Goal: Information Seeking & Learning: Understand process/instructions

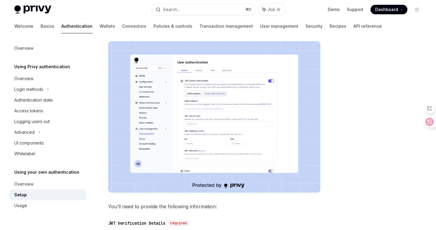
scroll to position [126, 0]
click at [343, 98] on div at bounding box center [381, 137] width 91 height 185
click at [348, 114] on div at bounding box center [381, 137] width 91 height 185
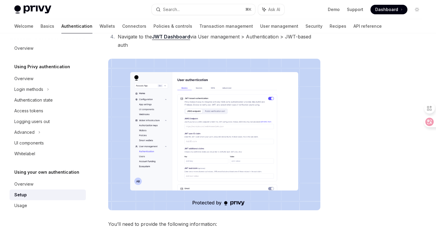
scroll to position [0, 0]
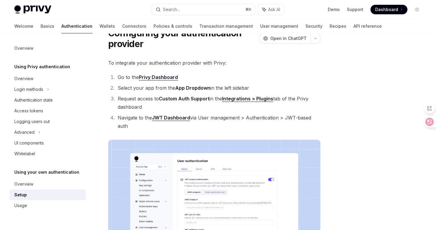
click at [348, 114] on div at bounding box center [381, 137] width 91 height 185
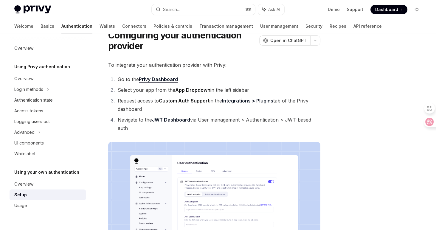
click at [348, 114] on div at bounding box center [381, 137] width 91 height 185
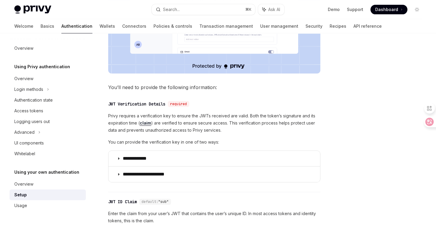
scroll to position [308, 0]
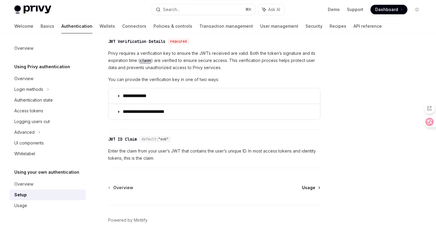
click at [305, 188] on span "Usage" at bounding box center [308, 188] width 13 height 6
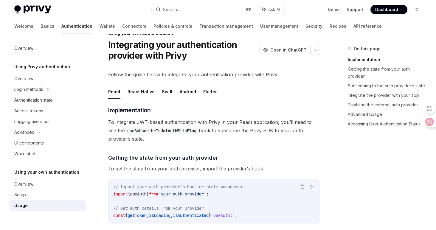
scroll to position [74, 0]
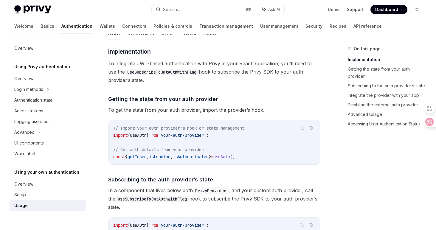
click at [251, 111] on span "To get the state from your auth provider, import the provider’s hook." at bounding box center [214, 110] width 212 height 8
click at [264, 111] on span "To get the state from your auth provider, import the provider’s hook." at bounding box center [214, 110] width 212 height 8
click at [275, 110] on span "To get the state from your auth provider, import the provider’s hook." at bounding box center [214, 110] width 212 height 8
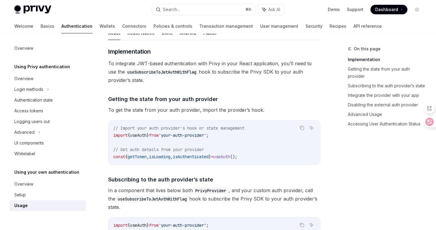
click at [238, 111] on span "To get the state from your auth provider, import the provider’s hook." at bounding box center [214, 110] width 212 height 8
click at [212, 108] on span "To get the state from your auth provider, import the provider’s hook." at bounding box center [214, 110] width 212 height 8
click at [218, 111] on span "To get the state from your auth provider, import the provider’s hook." at bounding box center [214, 110] width 212 height 8
drag, startPoint x: 219, startPoint y: 111, endPoint x: 257, endPoint y: 109, distance: 37.9
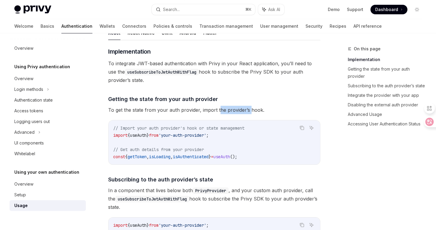
click at [256, 109] on span "To get the state from your auth provider, import the provider’s hook." at bounding box center [214, 110] width 212 height 8
click at [259, 109] on span "To get the state from your auth provider, import the provider’s hook." at bounding box center [214, 110] width 212 height 8
click at [263, 110] on span "To get the state from your auth provider, import the provider’s hook." at bounding box center [214, 110] width 212 height 8
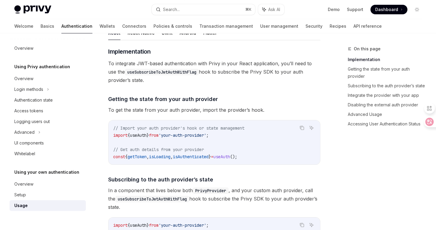
click at [248, 106] on span "To get the state from your auth provider, import the provider’s hook." at bounding box center [214, 110] width 212 height 8
click at [236, 191] on span "In a component that lives below both PrivyProvider , and your custom auth provi…" at bounding box center [214, 198] width 212 height 25
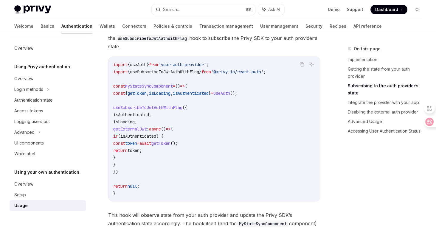
scroll to position [328, 0]
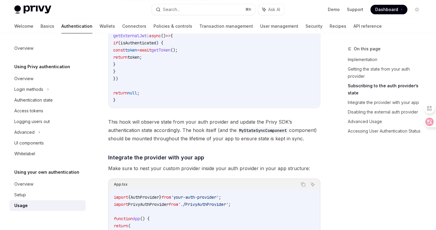
click at [239, 173] on span "Make sure to nest your custom provider inside your auth provider in your app st…" at bounding box center [214, 168] width 212 height 8
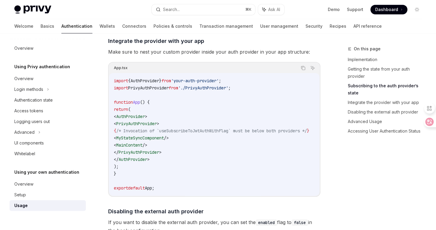
scroll to position [507, 0]
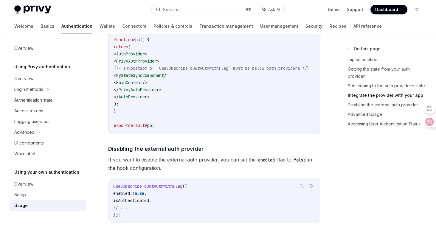
click at [209, 172] on span "If you want to disable the external auth provider, you can set the enabled flag…" at bounding box center [214, 164] width 212 height 17
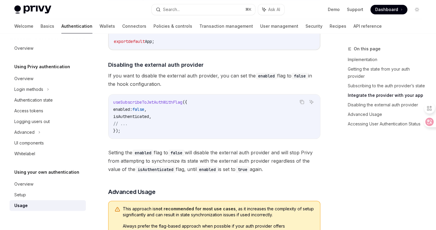
click at [257, 185] on div "​ Implementation To integrate JWT-based authentication with Privy in your React…" at bounding box center [214, 184] width 212 height 1308
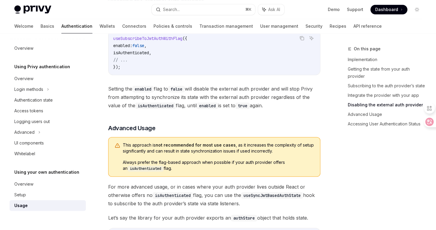
scroll to position [718, 0]
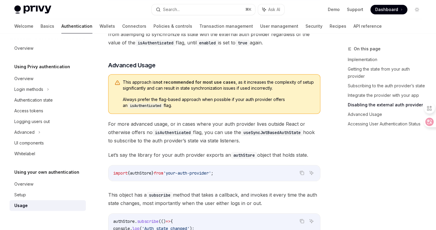
click at [248, 145] on span "For more advanced usage, or in cases where your auth provider lives outside Rea…" at bounding box center [214, 132] width 212 height 25
click at [253, 159] on code "authStore" at bounding box center [244, 155] width 26 height 7
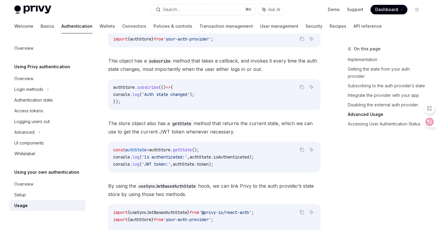
scroll to position [982, 0]
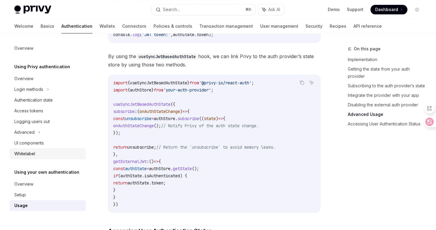
click at [45, 150] on link "Whitelabel" at bounding box center [48, 153] width 76 height 11
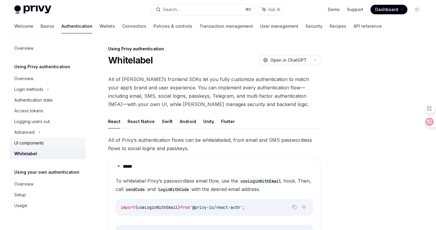
click at [45, 144] on div "UI components" at bounding box center [48, 142] width 68 height 7
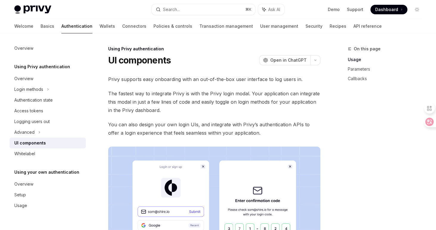
click at [207, 125] on span "You can also design your own login UIs, and integrate with Privy’s authenticati…" at bounding box center [214, 128] width 212 height 17
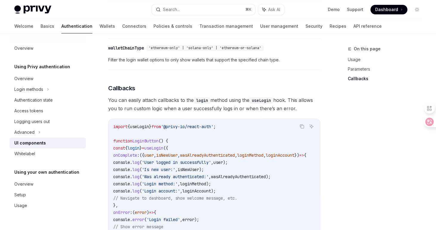
scroll to position [823, 0]
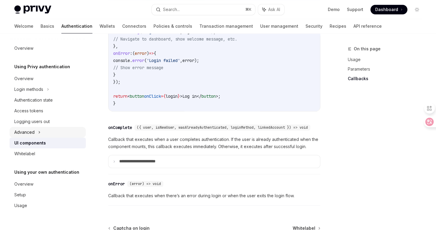
click at [38, 132] on icon at bounding box center [39, 132] width 2 height 7
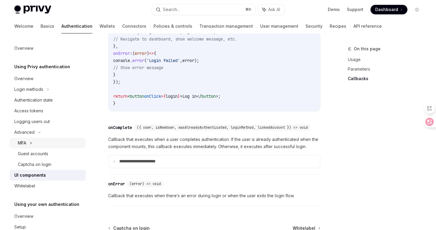
click at [37, 142] on div "MFA" at bounding box center [48, 143] width 76 height 11
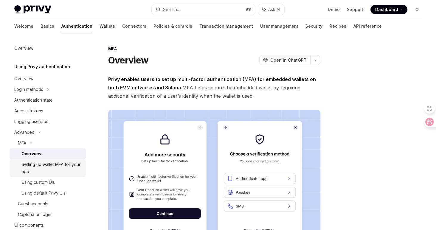
click at [41, 163] on div "Setting up wallet MFA for your app" at bounding box center [51, 168] width 61 height 14
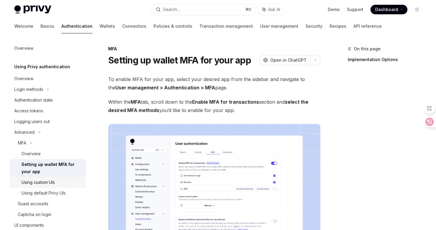
click at [41, 181] on div "Using custom UIs" at bounding box center [37, 182] width 33 height 7
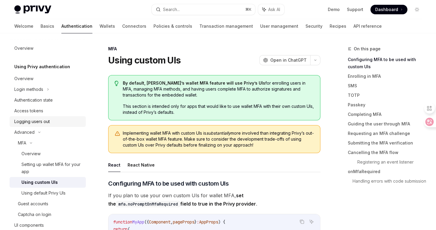
click at [28, 118] on link "Logging users out" at bounding box center [48, 121] width 76 height 11
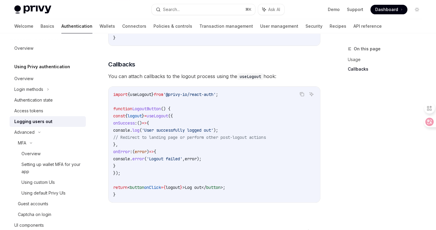
scroll to position [315, 0]
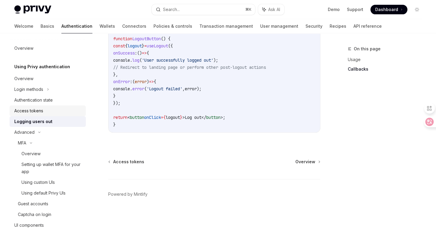
click at [49, 113] on div "Access tokens" at bounding box center [48, 110] width 68 height 7
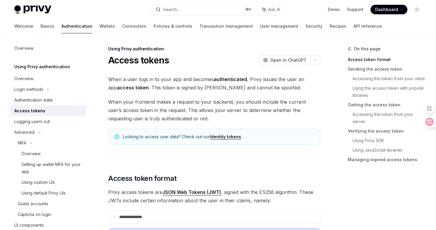
click at [160, 110] on span "When your frontend makes a request to your backend, you should include the curr…" at bounding box center [214, 110] width 212 height 25
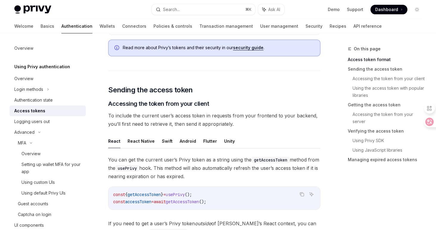
scroll to position [105, 0]
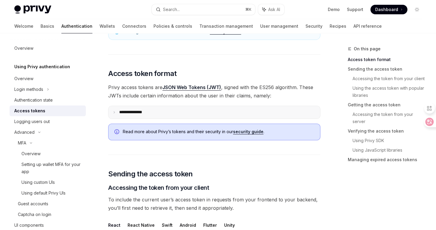
click at [142, 109] on summary "**********" at bounding box center [214, 112] width 212 height 13
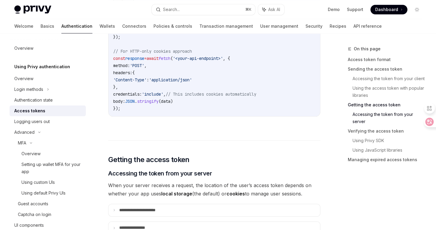
scroll to position [707, 0]
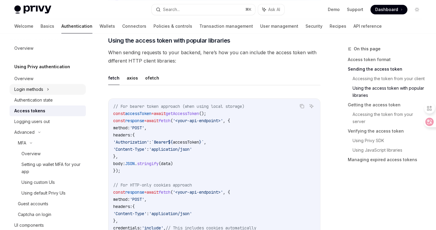
click at [45, 87] on div "Login methods" at bounding box center [48, 89] width 76 height 11
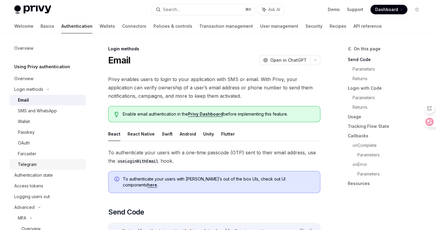
click at [32, 160] on link "Telegram" at bounding box center [48, 164] width 76 height 11
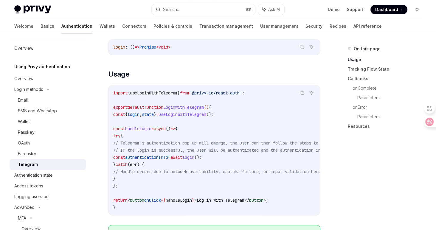
scroll to position [378, 0]
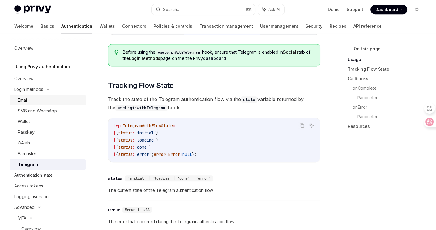
click at [28, 96] on link "Email" at bounding box center [48, 100] width 76 height 11
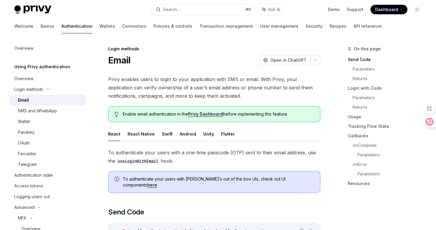
click at [28, 98] on div "Email" at bounding box center [23, 100] width 11 height 7
click at [216, 91] on span "Privy enables users to login to your application with SMS or email. With Privy,…" at bounding box center [214, 87] width 212 height 25
click at [217, 96] on span "Privy enables users to login to your application with SMS or email. With Privy,…" at bounding box center [214, 87] width 212 height 25
click at [200, 96] on span "Privy enables users to login to your application with SMS or email. With Privy,…" at bounding box center [214, 87] width 212 height 25
click at [155, 86] on span "Privy enables users to login to your application with SMS or email. With Privy,…" at bounding box center [214, 87] width 212 height 25
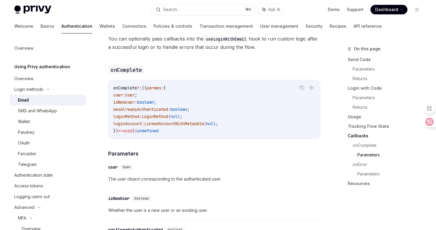
scroll to position [1035, 0]
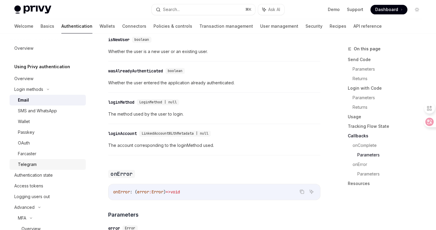
click at [38, 165] on div "Telegram" at bounding box center [50, 164] width 64 height 7
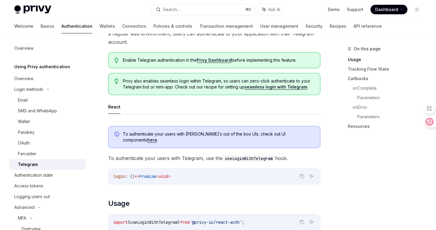
scroll to position [70, 0]
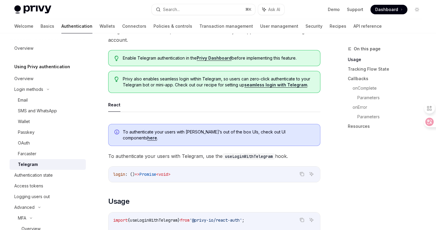
click at [268, 85] on link "seamless login with Telegram" at bounding box center [275, 84] width 63 height 5
type textarea "*"
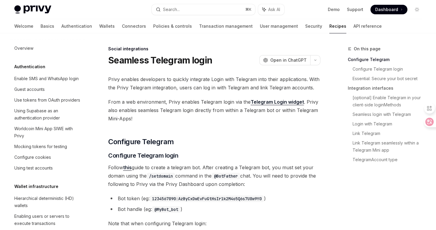
scroll to position [383, 0]
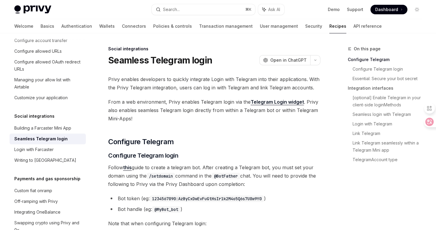
click at [220, 114] on span "From a web environment, Privy enables Telegram login via the Telegram Login wid…" at bounding box center [214, 110] width 212 height 25
click at [231, 110] on span "From a web environment, Privy enables Telegram login via the Telegram Login wid…" at bounding box center [214, 110] width 212 height 25
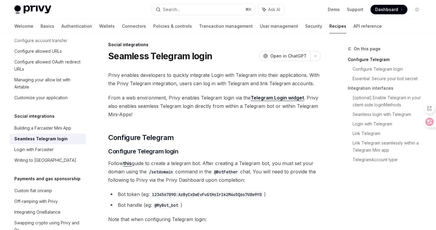
scroll to position [9, 0]
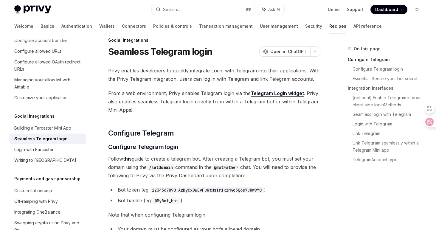
click at [260, 178] on span "Follow this guide to create a telegram bot. After creating a Telegram bot, you …" at bounding box center [214, 167] width 212 height 25
click at [263, 177] on span "Follow this guide to create a telegram bot. After creating a Telegram bot, you …" at bounding box center [214, 167] width 212 height 25
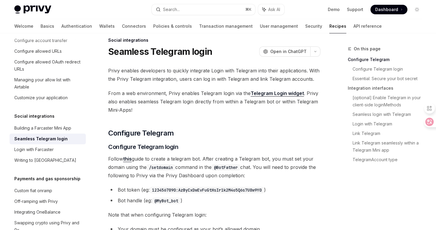
click at [263, 177] on span "Follow this guide to create a telegram bot. After creating a Telegram bot, you …" at bounding box center [214, 167] width 212 height 25
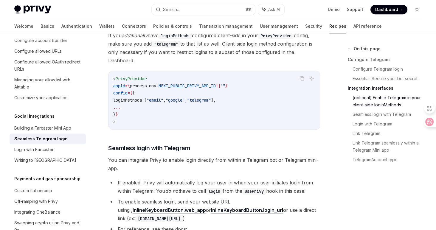
scroll to position [545, 0]
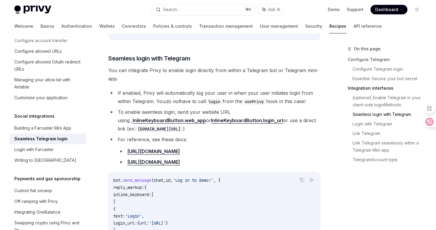
click at [227, 91] on ul "If enabled, Privy will automatically log your user in when your user initiates …" at bounding box center [214, 127] width 212 height 77
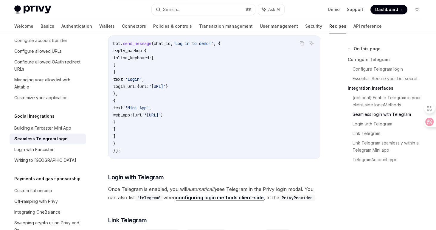
scroll to position [713, 0]
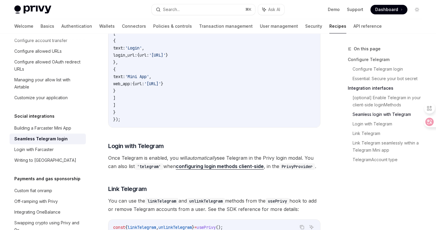
click at [292, 154] on span "Once Telegram is enabled, you will automatically see Telegram in the Privy logi…" at bounding box center [214, 162] width 212 height 17
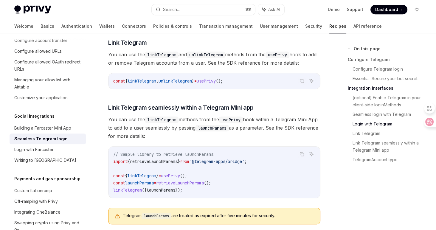
scroll to position [891, 0]
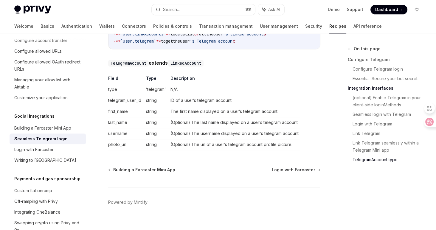
click at [202, 128] on td "(Optional) The username displayed on a user’s telegram account." at bounding box center [233, 133] width 131 height 11
click at [204, 127] on td "(Optional) The username displayed on a user’s telegram account." at bounding box center [233, 132] width 131 height 11
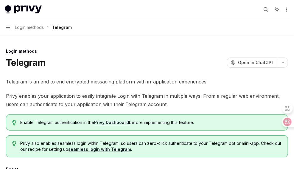
drag, startPoint x: 118, startPoint y: 40, endPoint x: 100, endPoint y: 35, distance: 19.4
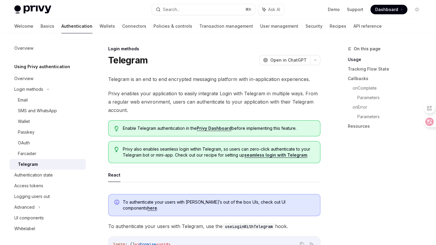
type textarea "*"
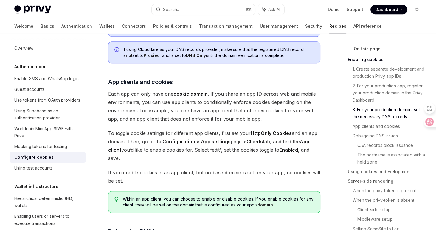
scroll to position [556, 0]
click at [165, 105] on span "Each app can only have one cookie domain . If you share an app ID across web an…" at bounding box center [214, 106] width 212 height 33
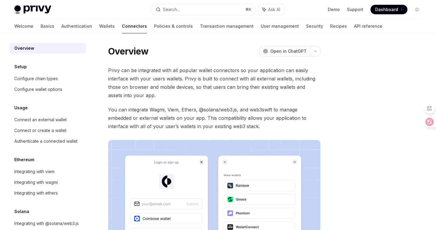
click at [158, 72] on span "Privy can be integrated with all popular wallet connectors so your application …" at bounding box center [214, 82] width 212 height 33
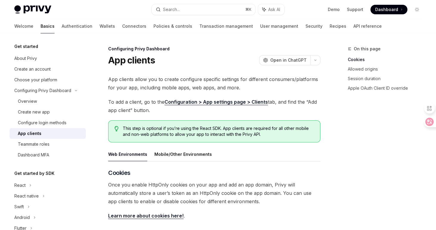
click at [159, 95] on div "App clients allow you to create configure specific settings for different consu…" at bounding box center [214, 231] width 212 height 313
click at [193, 191] on span "Once you enable HttpOnly cookies on your app and add an app domain, Privy will …" at bounding box center [214, 193] width 212 height 25
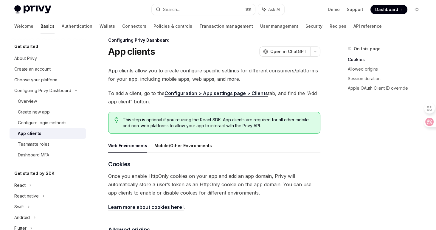
scroll to position [20, 0]
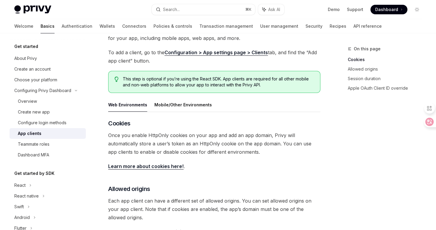
scroll to position [77, 0]
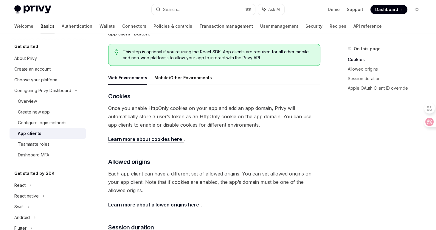
click at [198, 186] on span "Each app client can have a different set of allowed origins. You can set allowe…" at bounding box center [214, 182] width 212 height 25
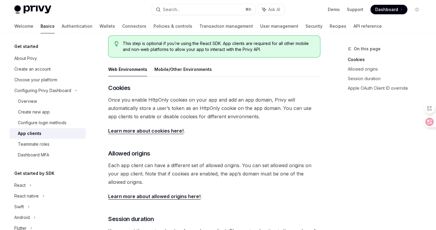
scroll to position [106, 0]
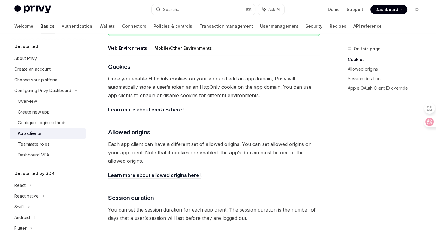
click at [229, 167] on div "​ Cookies Once you enable HttpOnly cookies on your app and add an app domain, P…" at bounding box center [214, 172] width 212 height 219
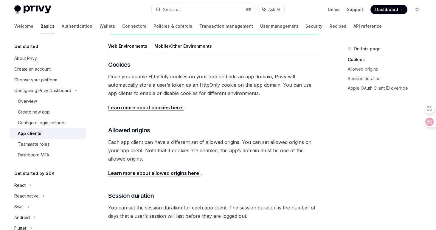
scroll to position [159, 0]
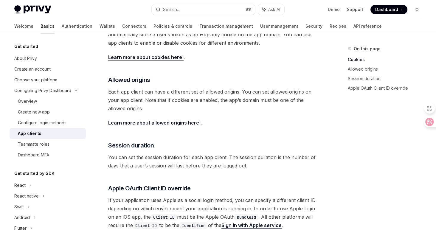
click at [227, 170] on div "​ Cookies Once you enable HttpOnly cookies on your app and add an app domain, P…" at bounding box center [214, 119] width 212 height 219
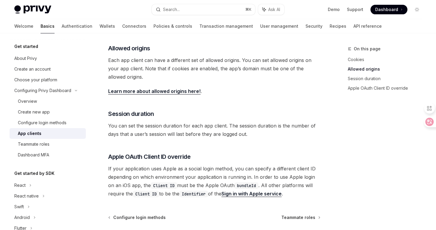
scroll to position [195, 0]
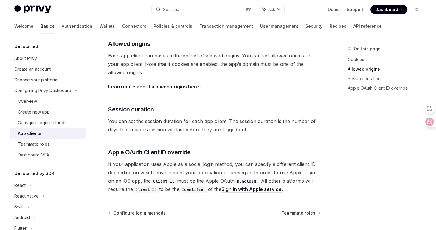
click at [203, 175] on span "If your application uses Apple as a social login method, you can specify a diff…" at bounding box center [214, 176] width 212 height 33
click at [201, 173] on span "If your application uses Apple as a social login method, you can specify a diff…" at bounding box center [214, 176] width 212 height 33
click at [199, 176] on span "If your application uses Apple as a social login method, you can specify a diff…" at bounding box center [214, 176] width 212 height 33
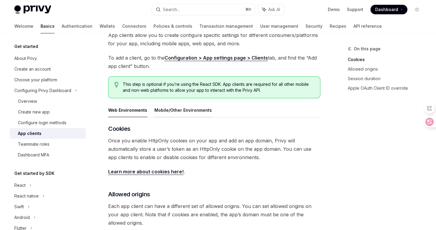
scroll to position [13, 0]
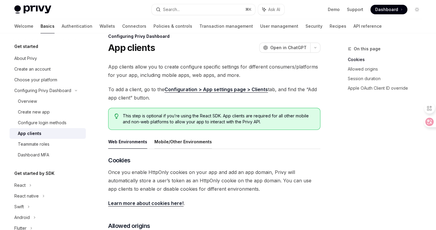
click at [189, 140] on button "Mobile/Other Environments" at bounding box center [183, 142] width 58 height 14
type textarea "*"
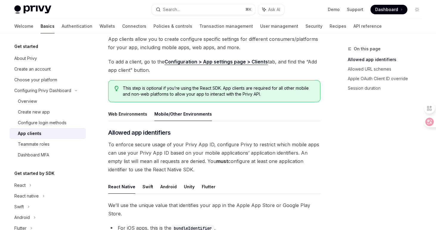
scroll to position [69, 0]
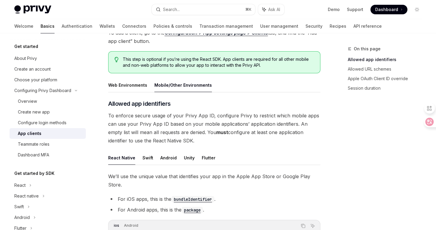
click at [223, 134] on strong "must" at bounding box center [222, 132] width 12 height 6
click at [228, 142] on span "To enforce secure usage of your Privy App ID, configure Privy to restrict which…" at bounding box center [214, 127] width 212 height 33
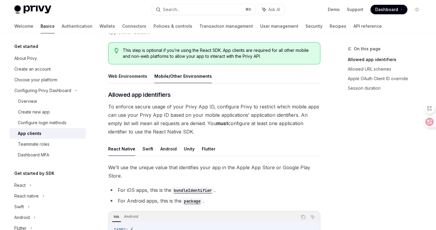
scroll to position [89, 0]
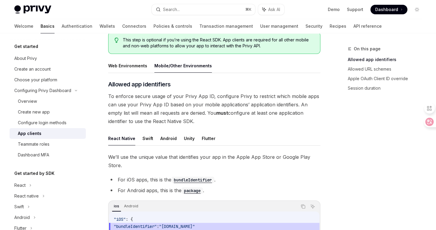
click at [245, 157] on span "We’ll use the unique value that identifies your app in the Apple App Store or G…" at bounding box center [214, 161] width 212 height 17
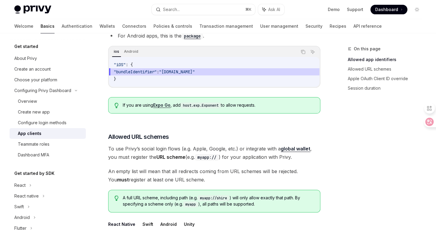
scroll to position [245, 0]
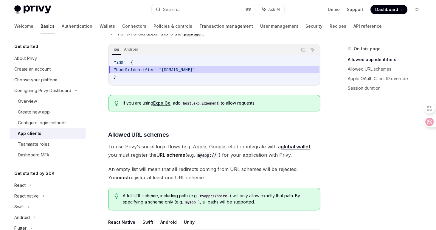
click at [238, 164] on div "​ Allowed app identifiers To enforce secure usage of your Privy App ID, configu…" at bounding box center [214, 153] width 212 height 461
click at [228, 174] on span "An empty list will mean that all redirects coming from URL schemes will be reje…" at bounding box center [214, 173] width 212 height 17
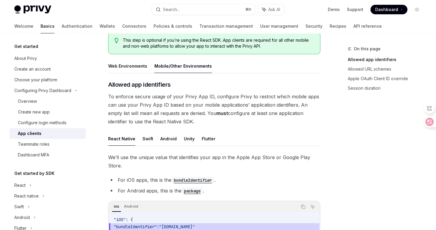
scroll to position [35, 0]
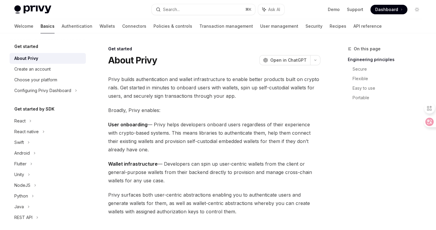
click at [178, 89] on span "Privy builds authentication and wallet infrastructure to enable better products…" at bounding box center [214, 87] width 212 height 25
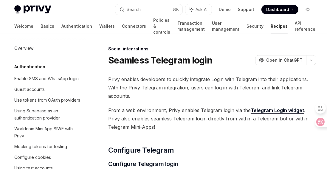
scroll to position [190, 0]
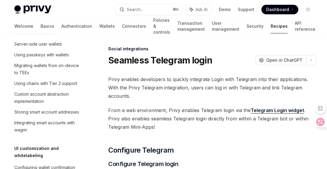
click at [154, 111] on span "From a web environment, Privy enables Telegram login via the Telegram Login wid…" at bounding box center [212, 118] width 208 height 25
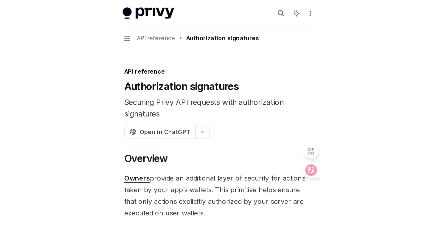
scroll to position [481, 0]
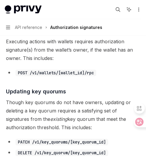
click at [52, 45] on span "Executing actions with wallets requires authorization signature(s) from the wal…" at bounding box center [73, 50] width 134 height 25
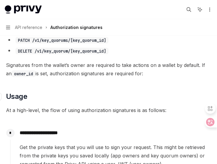
click at [120, 93] on h2 "​ Usage" at bounding box center [108, 97] width 205 height 10
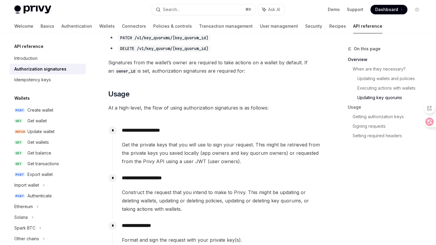
type textarea "*"
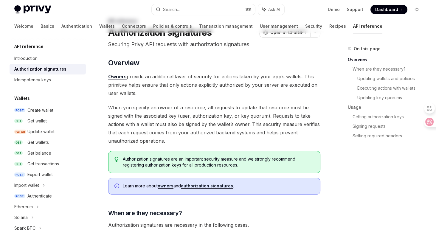
scroll to position [0, 0]
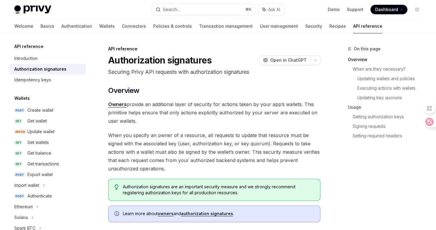
click at [146, 122] on span "Owners provide an additional layer of security for actions taken by your app’s …" at bounding box center [214, 112] width 212 height 25
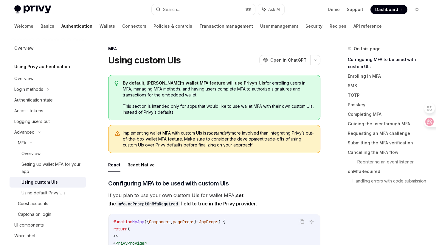
type textarea "*"
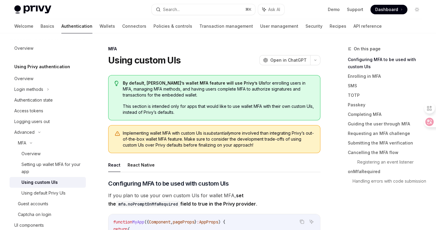
click at [203, 105] on span "This section is intended only for apps that would like to use wallet MFA with t…" at bounding box center [218, 109] width 191 height 12
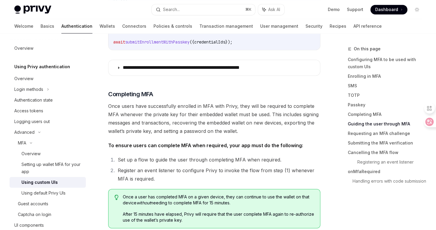
scroll to position [1457, 0]
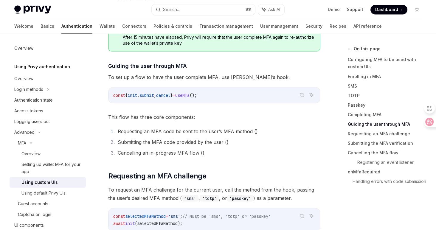
click at [205, 120] on div "​ Configuring MFA to be used with custom UIs If you plan to use your own custom…" at bounding box center [214, 28] width 212 height 2613
